Goal: Transaction & Acquisition: Purchase product/service

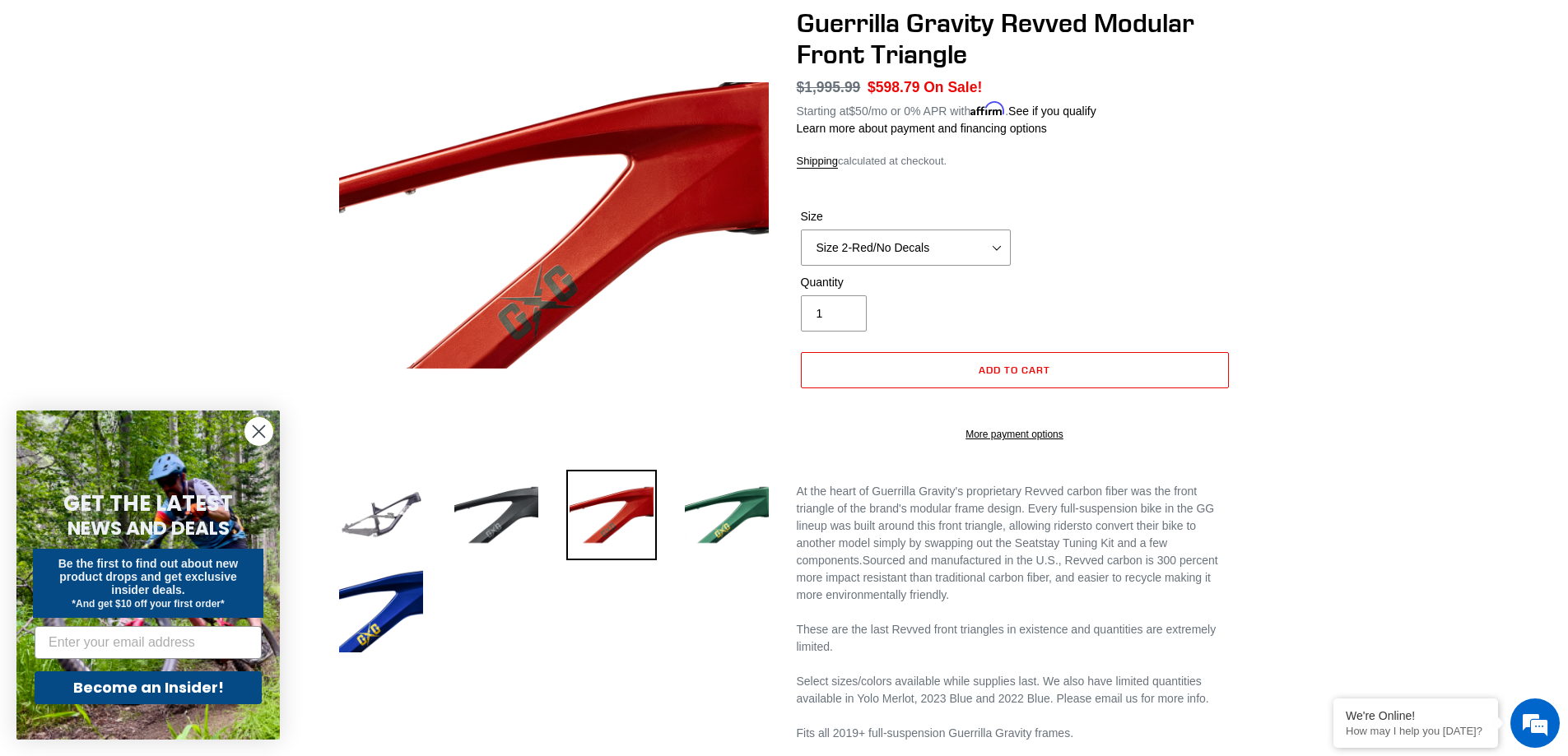
scroll to position [164, 0]
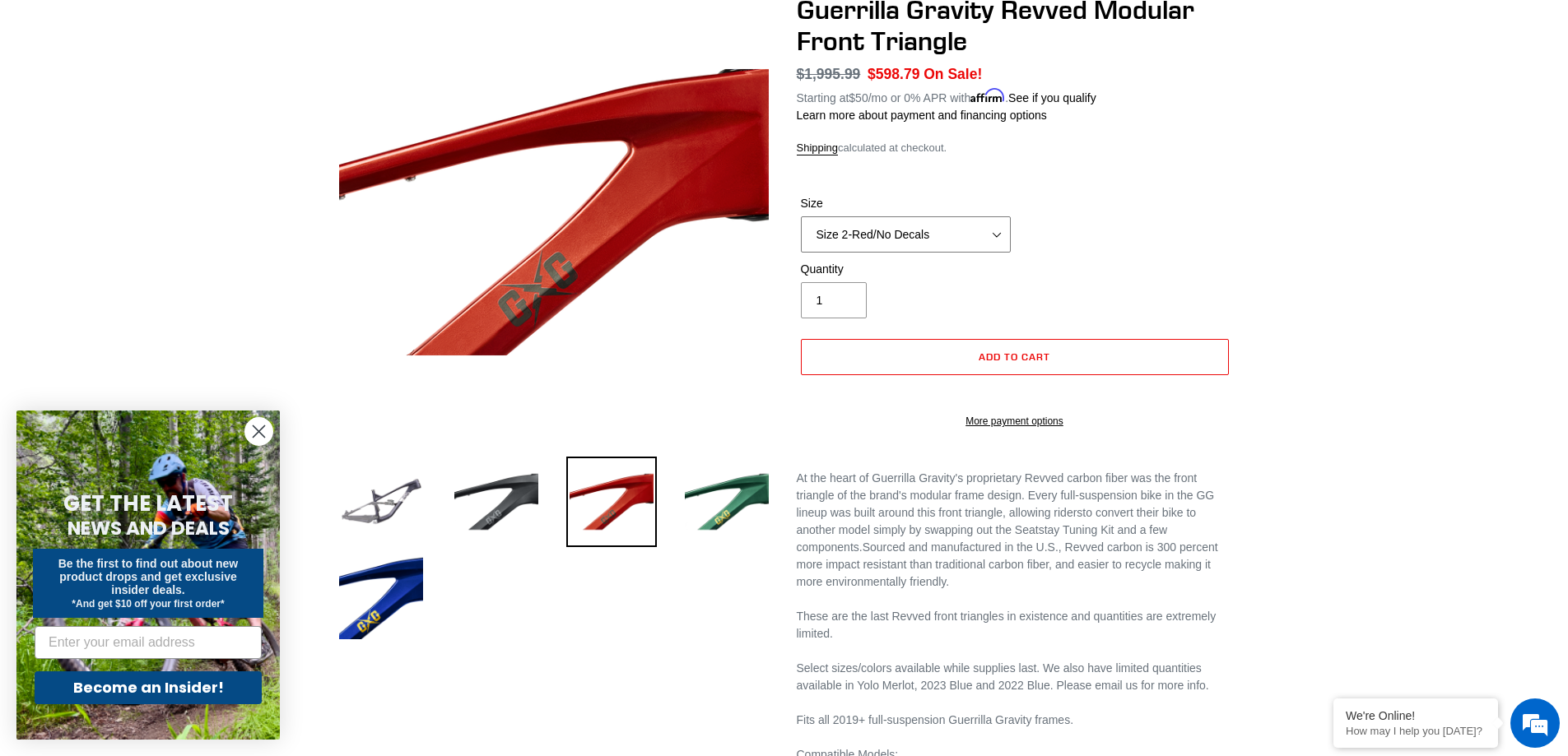
click at [943, 238] on select "Size 2-Gloss Black/No Decals Size 2-Black/Red Decals Size 2-Black/Silver Decals…" at bounding box center [905, 234] width 210 height 36
click at [801, 217] on select "Size 2-Gloss Black/No Decals Size 2-Black/Red Decals Size 2-Black/Silver Decals…" at bounding box center [905, 234] width 210 height 36
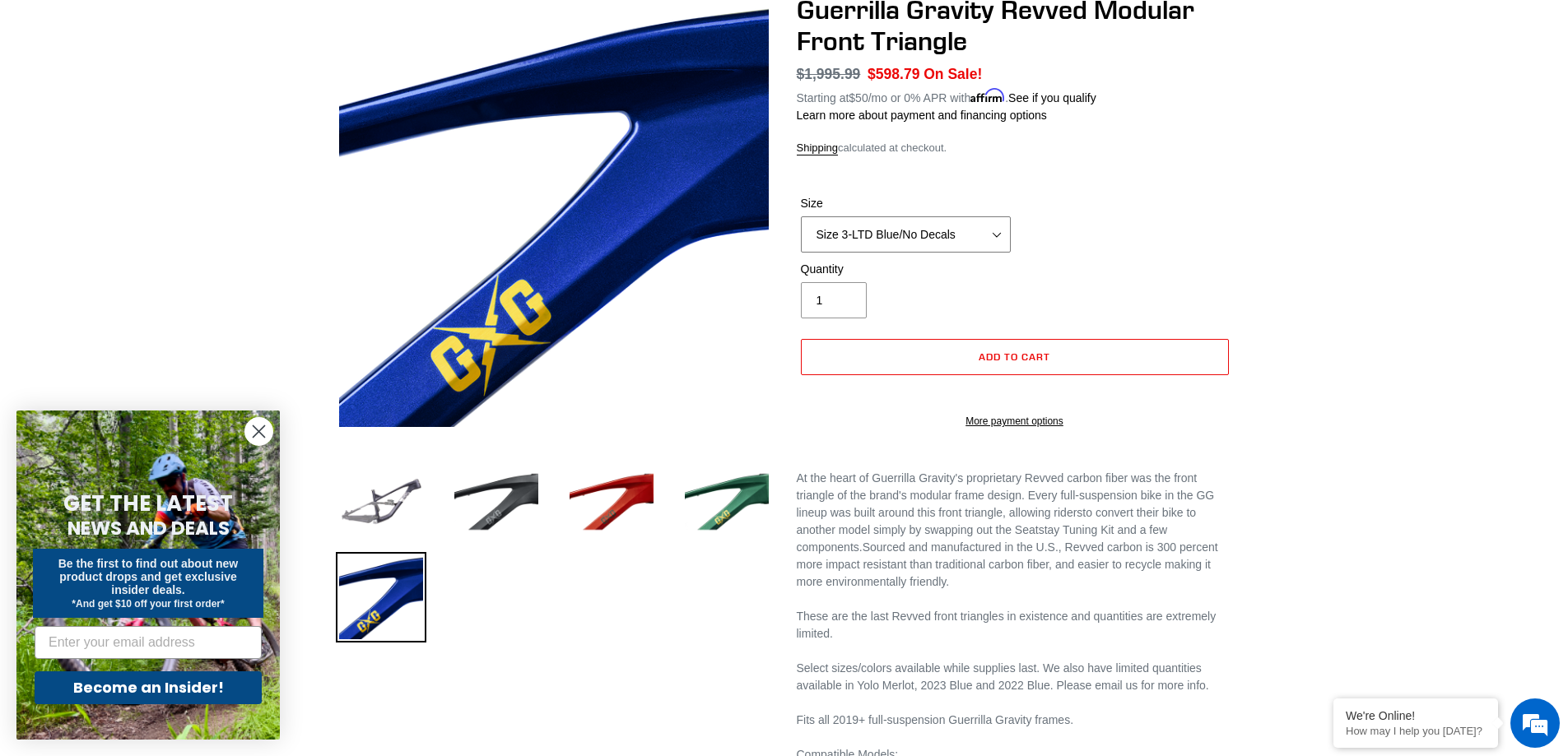
click at [947, 229] on select "Size 2-Gloss Black/No Decals Size 2-Black/Red Decals Size 2-Black/Silver Decals…" at bounding box center [905, 234] width 210 height 36
select select "Size 4-Flat Black/No Decals"
click at [801, 217] on select "Size 2-Gloss Black/No Decals Size 2-Black/Red Decals Size 2-Black/Silver Decals…" at bounding box center [905, 234] width 210 height 36
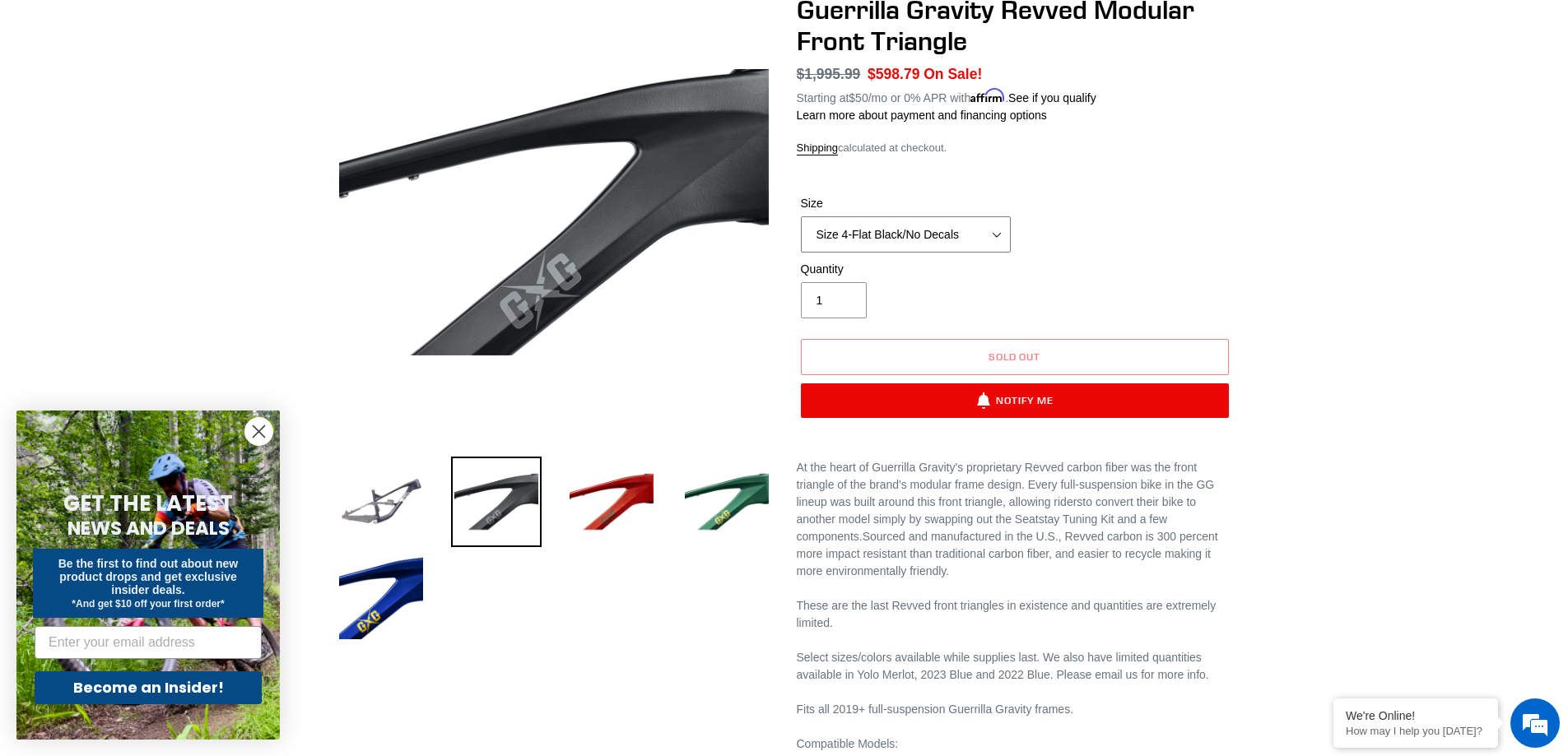
click at [914, 245] on select "Size 2-Gloss Black/No Decals Size 2-Black/Red Decals Size 2-Black/Silver Decals…" at bounding box center [905, 234] width 210 height 36
click at [1358, 483] on div "Previous slide" at bounding box center [784, 469] width 1568 height 950
click at [398, 509] on img at bounding box center [381, 502] width 91 height 91
